Goal: Task Accomplishment & Management: Manage account settings

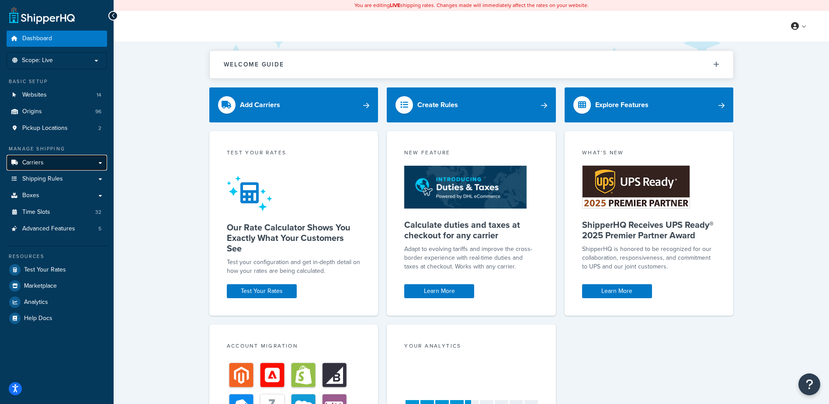
click at [52, 163] on link "Carriers" at bounding box center [57, 163] width 101 height 16
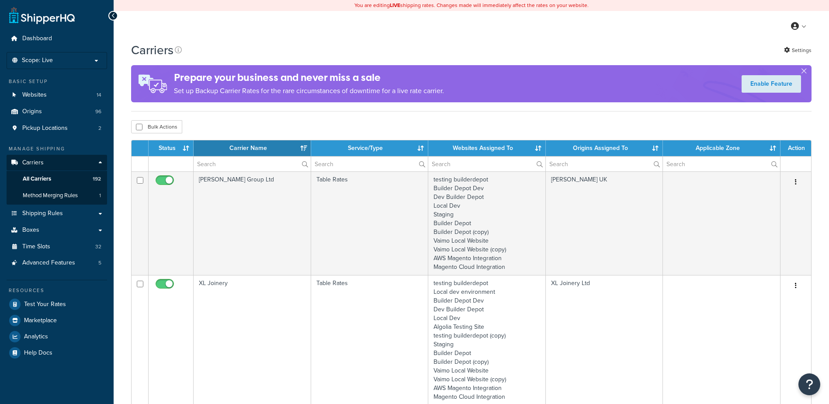
select select "15"
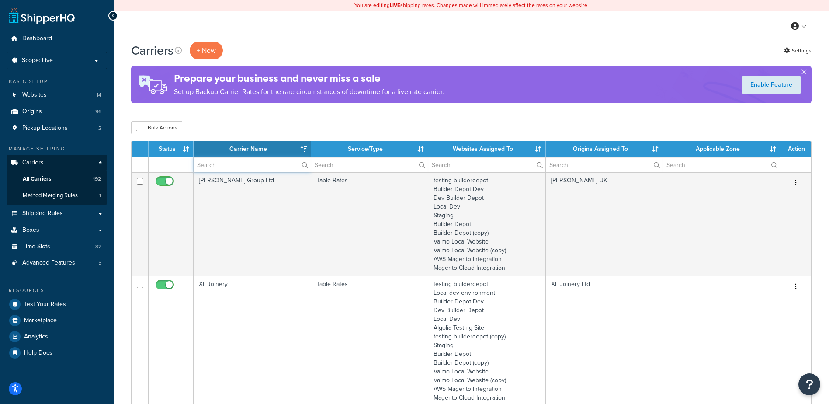
click at [226, 168] on input "text" at bounding box center [252, 164] width 117 height 15
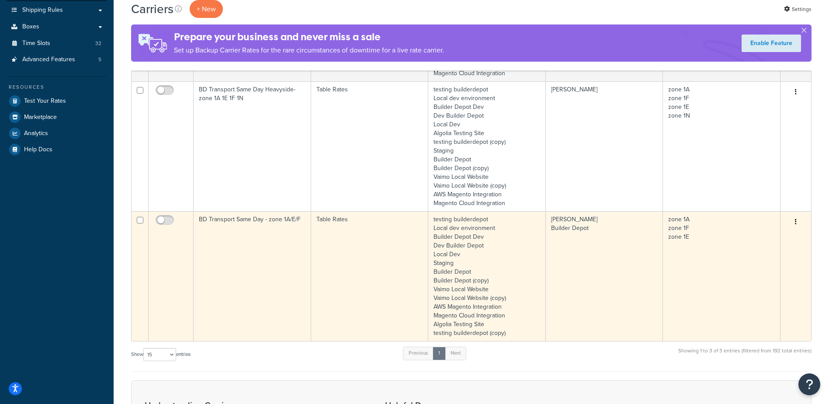
scroll to position [219, 0]
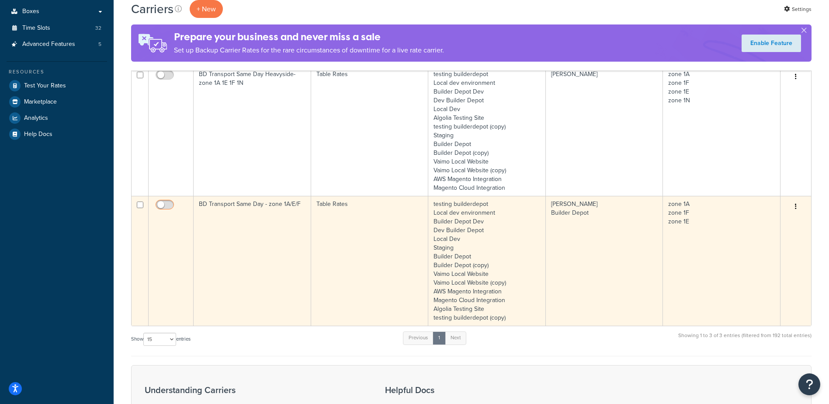
type input "bd same"
click at [162, 204] on input "checkbox" at bounding box center [166, 207] width 24 height 11
checkbox input "true"
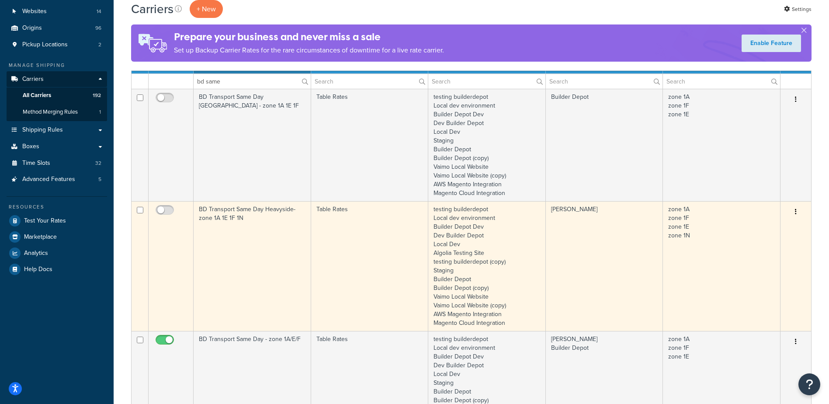
scroll to position [0, 0]
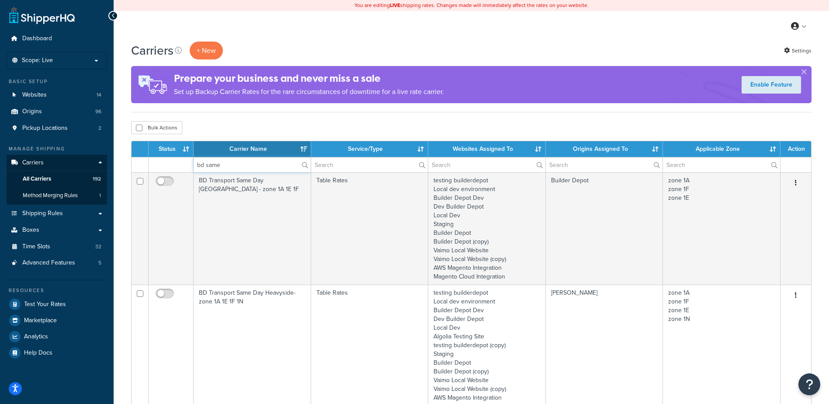
drag, startPoint x: 229, startPoint y: 166, endPoint x: 172, endPoint y: 152, distance: 58.9
click at [172, 152] on table "Status Carrier Name Service/Type Websites Assigned To Origins Assigned To Appli…" at bounding box center [471, 343] width 681 height 404
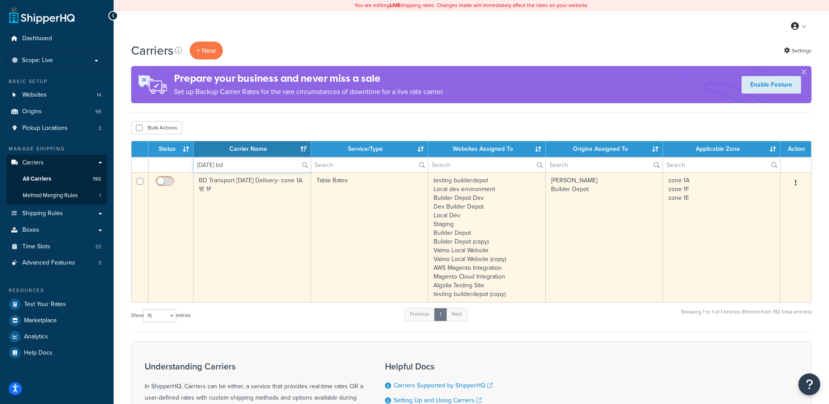
type input "saturday bd"
click at [161, 181] on input "checkbox" at bounding box center [166, 183] width 24 height 11
checkbox input "true"
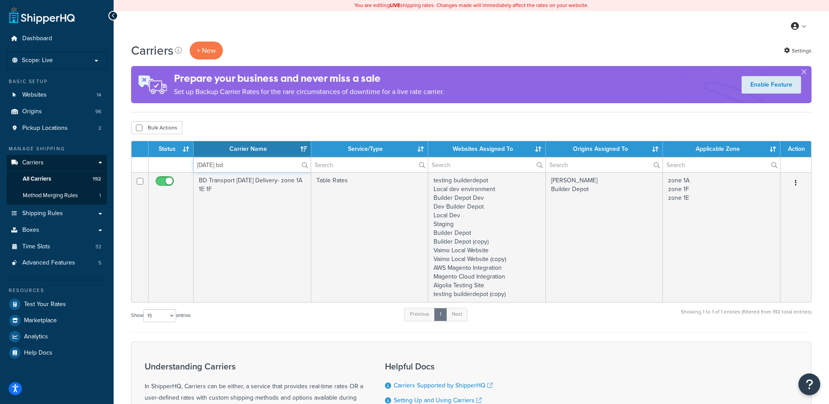
drag, startPoint x: 252, startPoint y: 167, endPoint x: 179, endPoint y: 154, distance: 74.2
click at [179, 154] on table "Status Carrier Name Service/Type Websites Assigned To Origins Assigned To Appli…" at bounding box center [471, 222] width 681 height 162
